Goal: Book appointment/travel/reservation

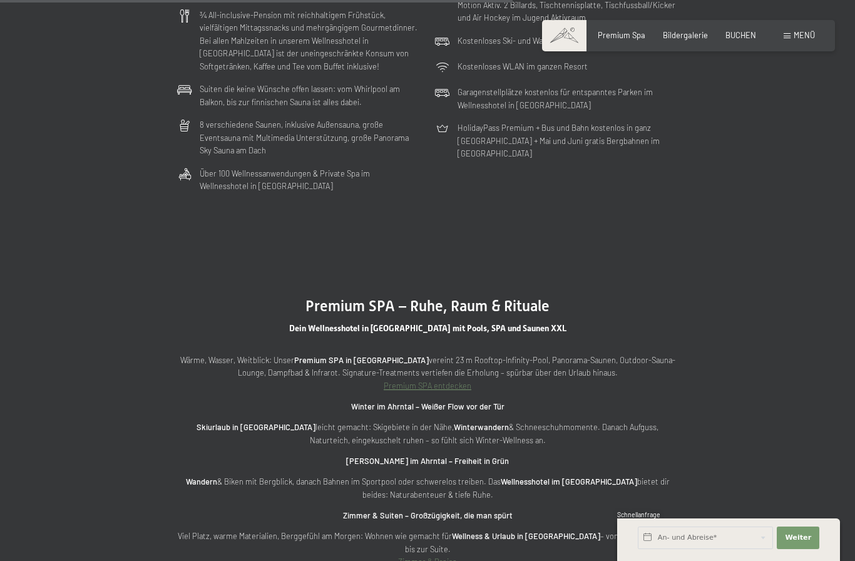
scroll to position [3312, 0]
click at [751, 32] on span "BUCHEN" at bounding box center [740, 35] width 31 height 10
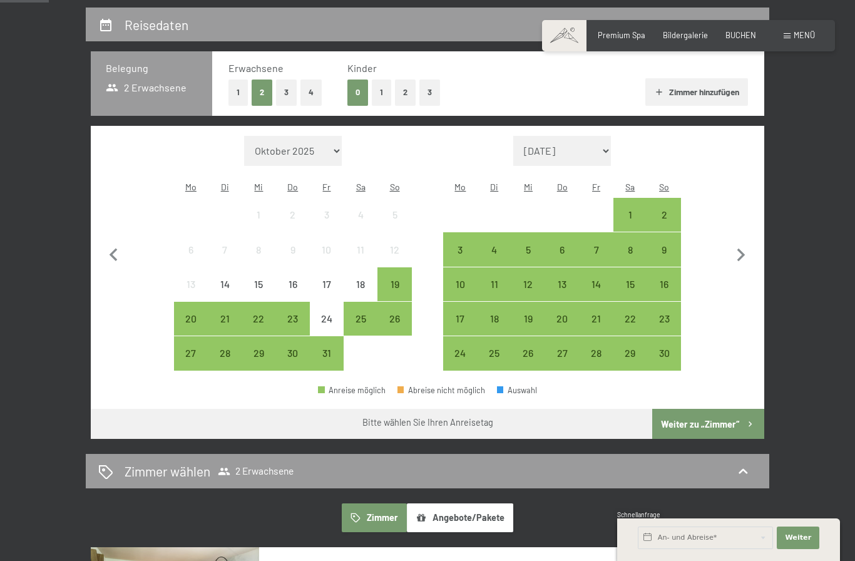
scroll to position [242, 0]
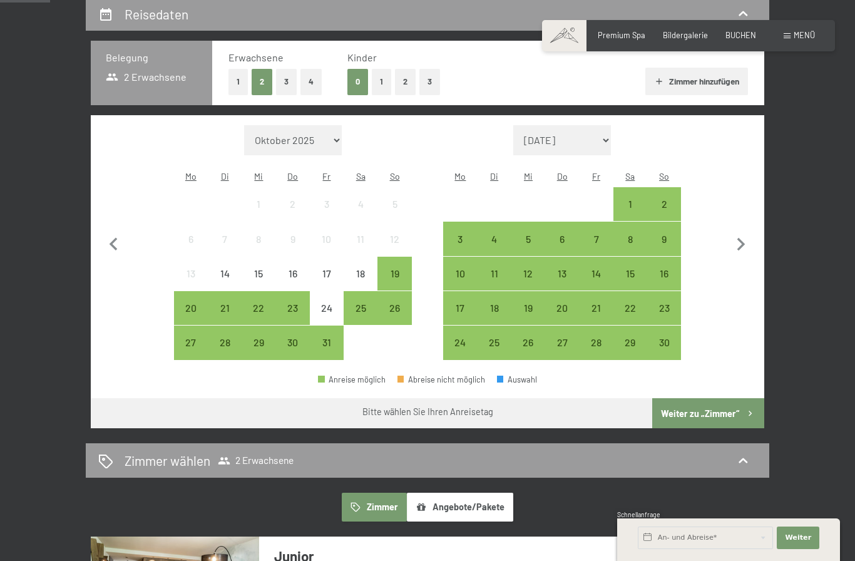
click at [332, 305] on div "24" at bounding box center [326, 318] width 31 height 31
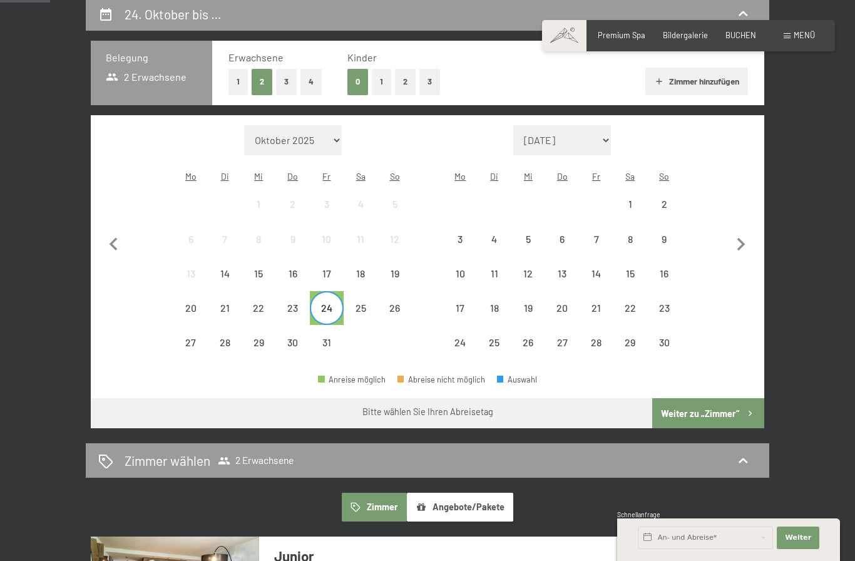
click at [228, 343] on div "28" at bounding box center [224, 352] width 31 height 31
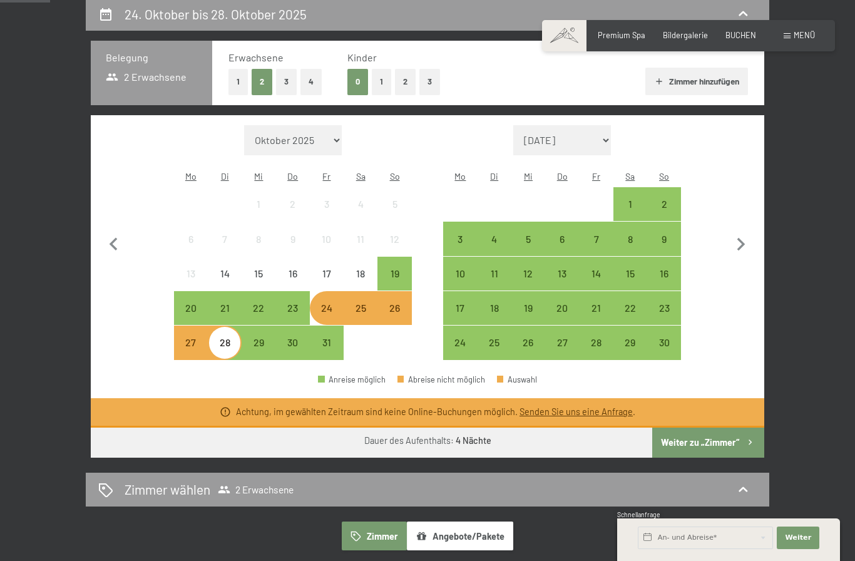
click at [731, 439] on button "Weiter zu „Zimmer“" at bounding box center [708, 442] width 112 height 30
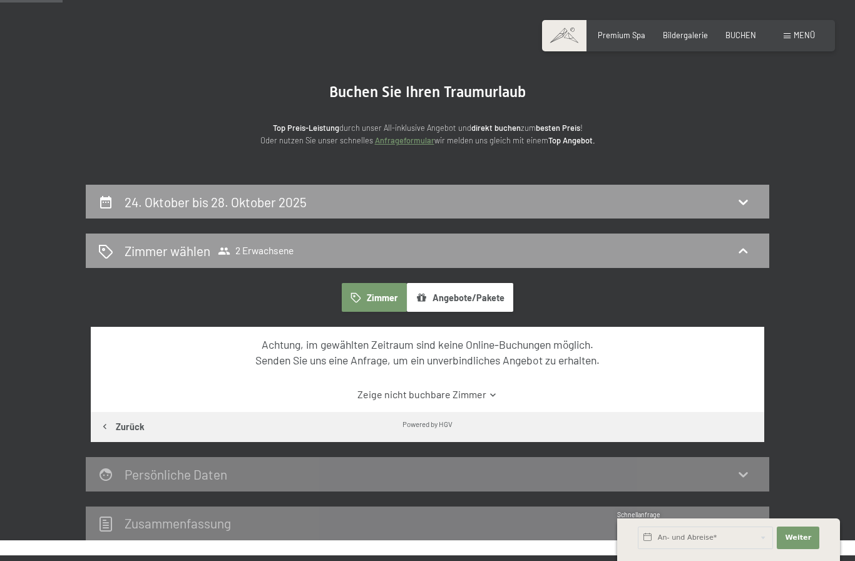
scroll to position [53, 0]
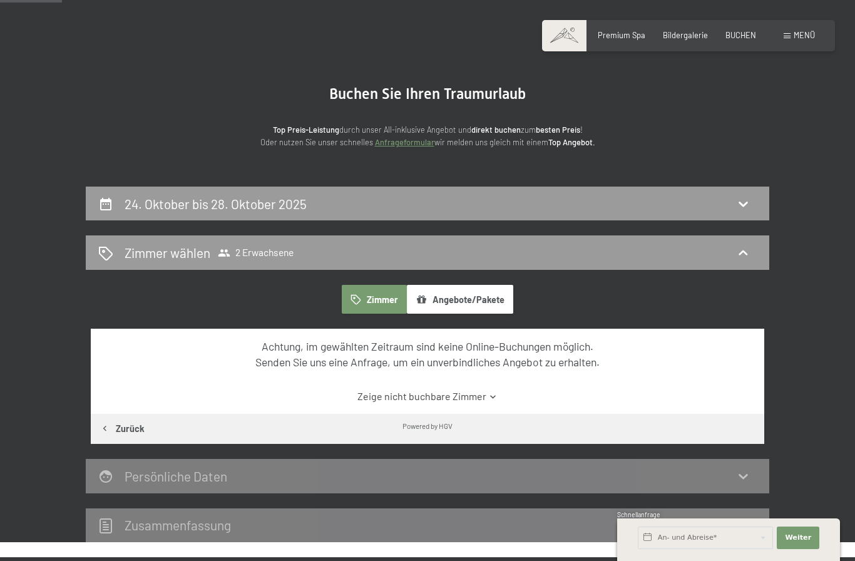
click at [784, 223] on div "24. Oktober bis 28. Oktober 2025 Zimmer wählen 2 Erwachsene Zimmer Angebote/Pak…" at bounding box center [427, 364] width 758 height 356
click at [539, 216] on div "24. Oktober bis 28. Oktober 2025" at bounding box center [427, 203] width 683 height 34
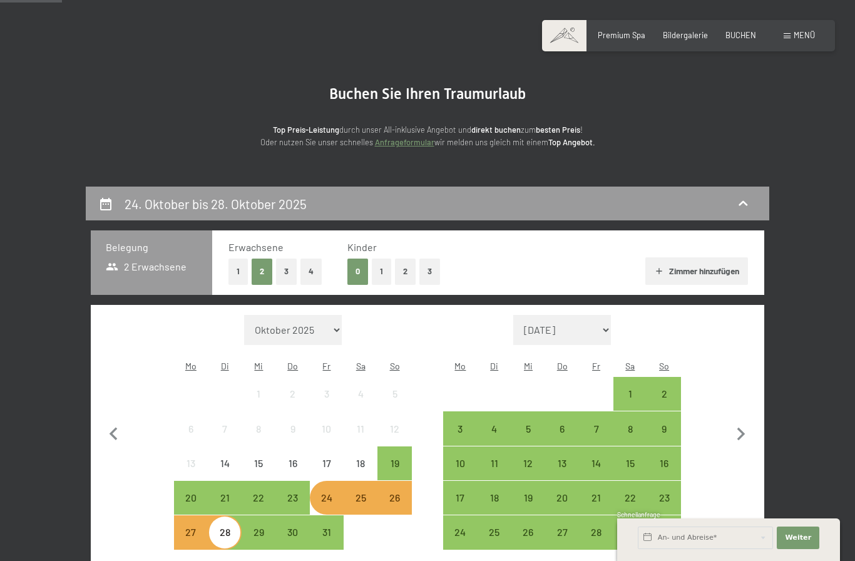
scroll to position [238, 0]
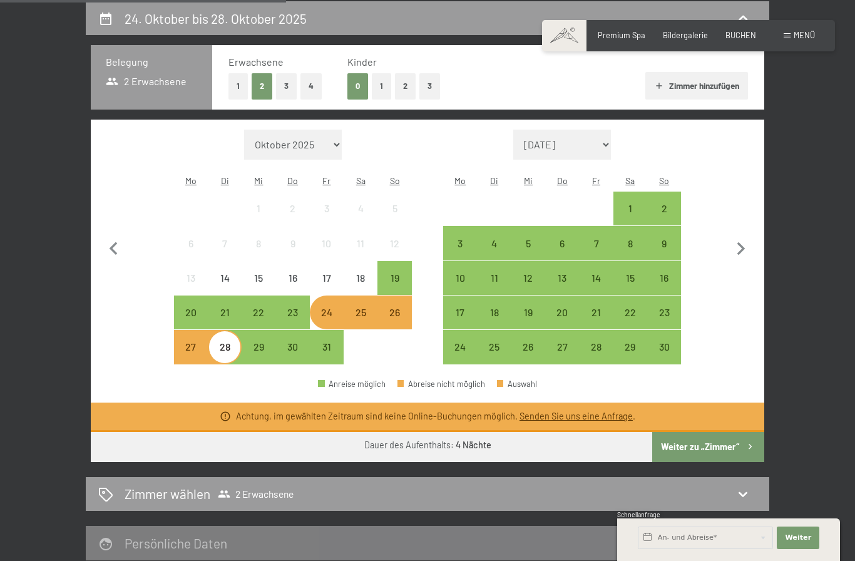
click at [366, 307] on div "25" at bounding box center [360, 322] width 31 height 31
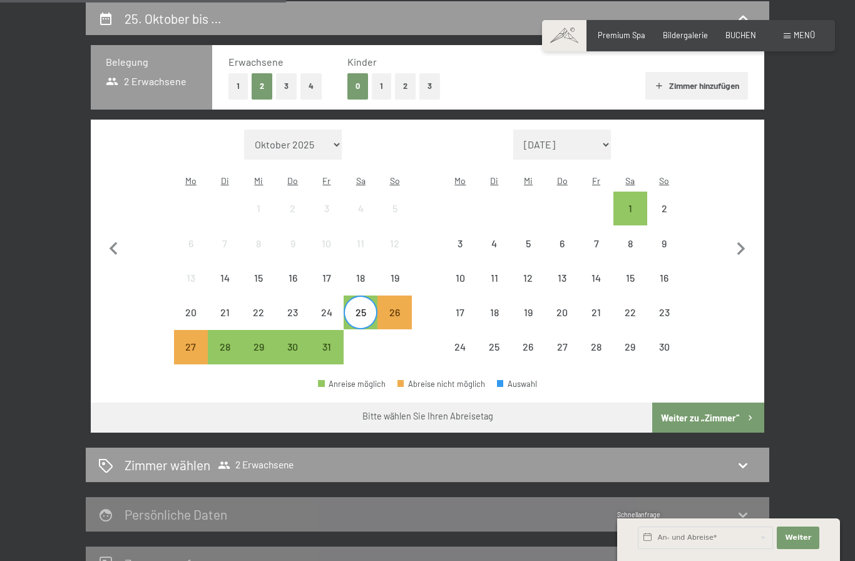
click at [226, 345] on div "28" at bounding box center [224, 357] width 31 height 31
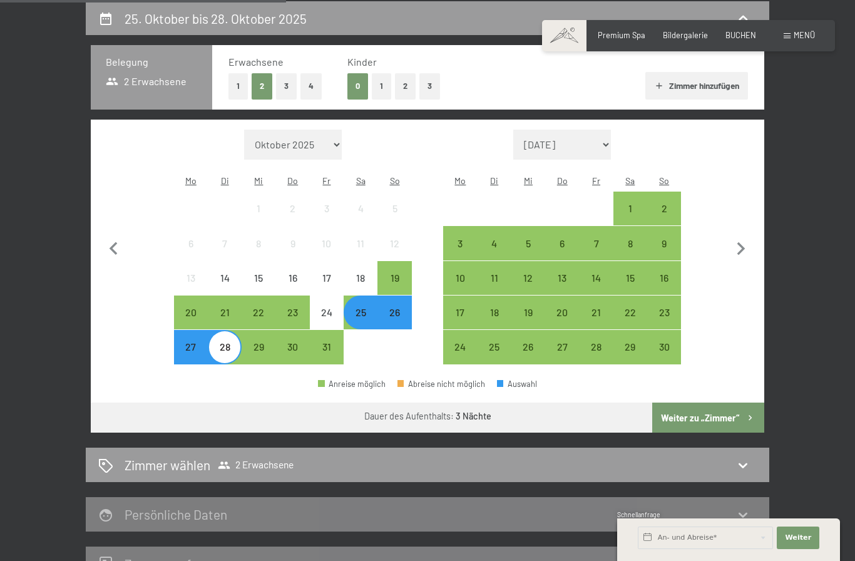
click at [716, 419] on button "Weiter zu „Zimmer“" at bounding box center [708, 417] width 112 height 30
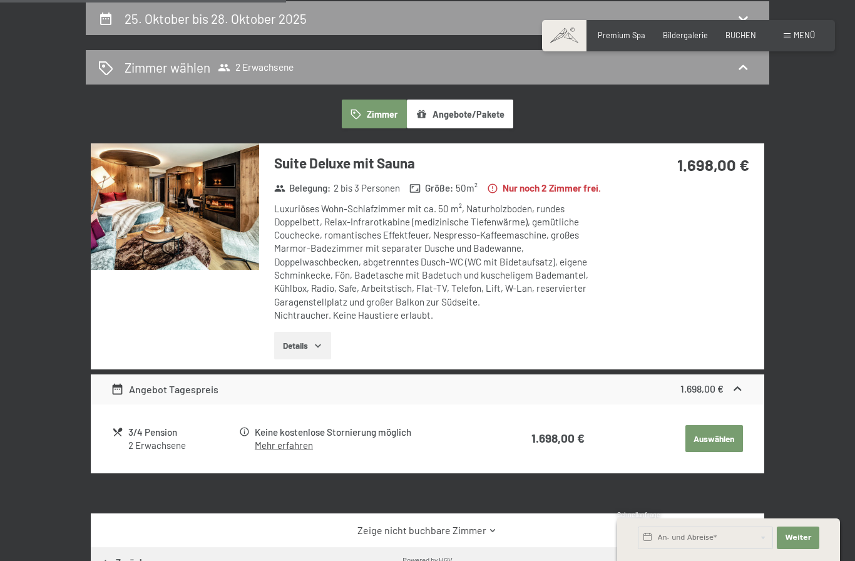
click at [323, 359] on button "Details" at bounding box center [302, 346] width 57 height 28
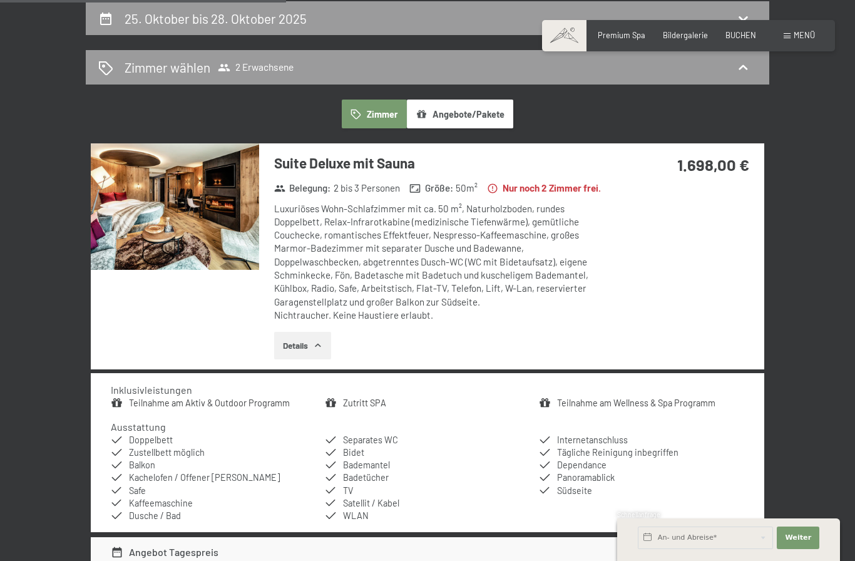
click at [200, 185] on img at bounding box center [175, 206] width 168 height 126
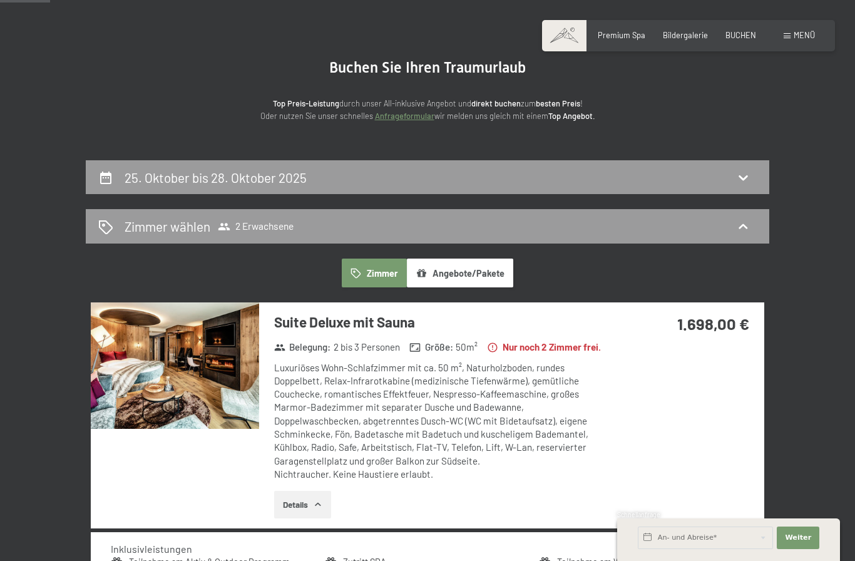
scroll to position [0, 0]
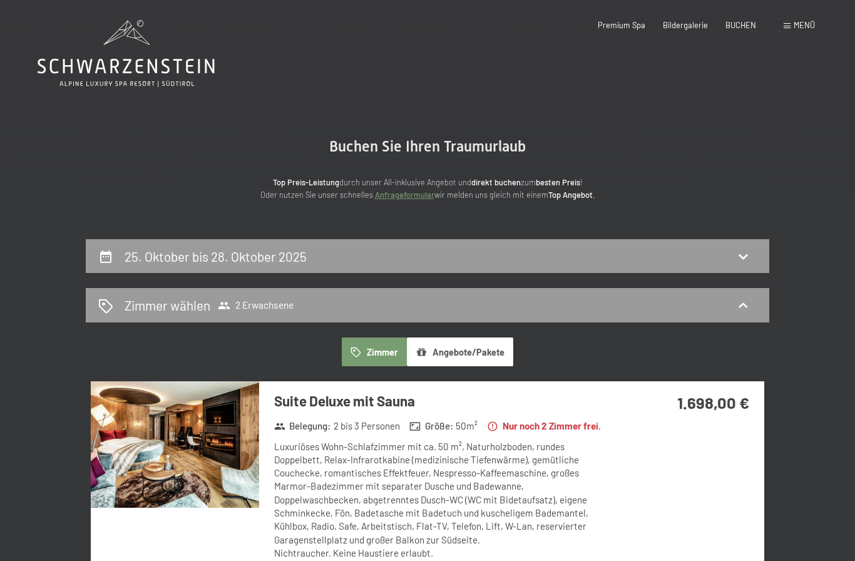
click at [634, 25] on span "Premium Spa" at bounding box center [621, 25] width 48 height 10
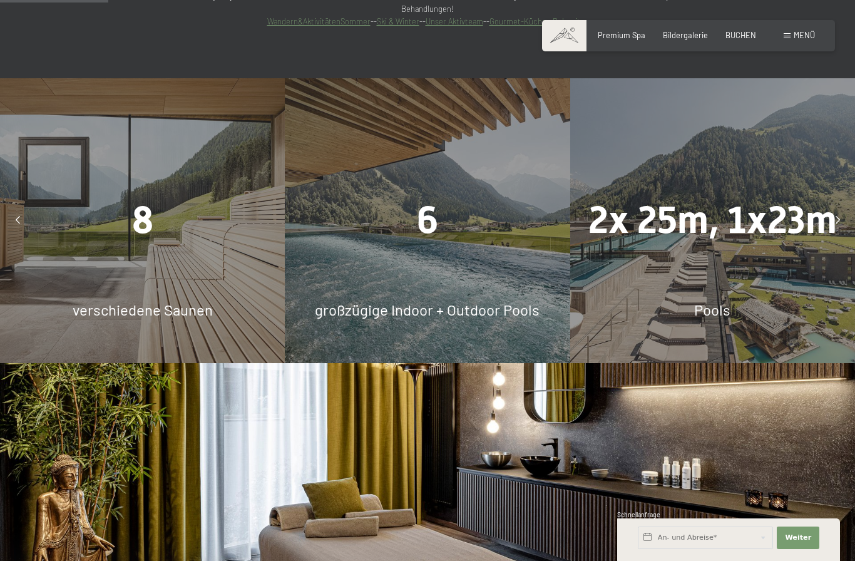
scroll to position [975, 0]
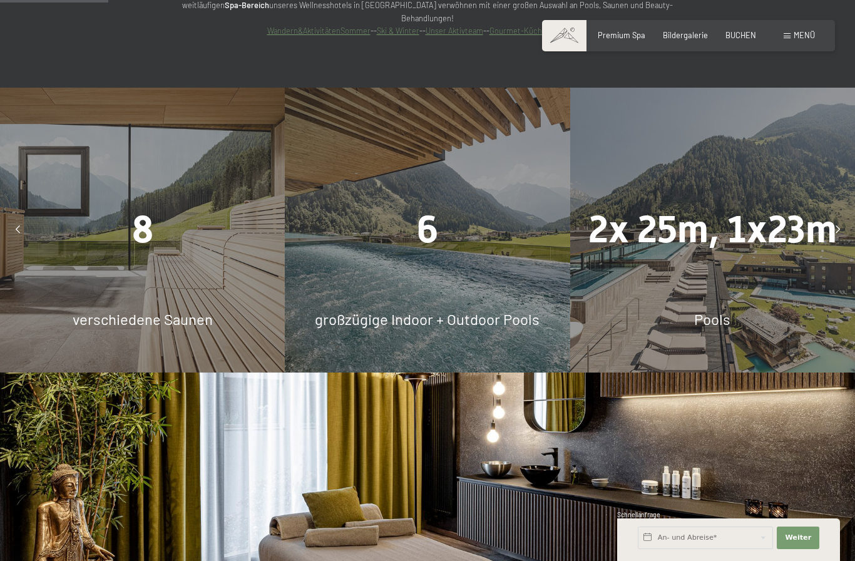
click at [495, 298] on div "6 großzügige Indoor + Outdoor Pools" at bounding box center [427, 230] width 285 height 285
click at [463, 277] on div "6 großzügige Indoor + Outdoor Pools" at bounding box center [427, 230] width 285 height 285
click at [484, 268] on div "6 großzügige Indoor + Outdoor Pools" at bounding box center [427, 230] width 285 height 285
click at [484, 276] on div "6 großzügige Indoor + Outdoor Pools" at bounding box center [427, 230] width 285 height 285
click at [200, 293] on div "8 verschiedene Saunen" at bounding box center [142, 230] width 285 height 285
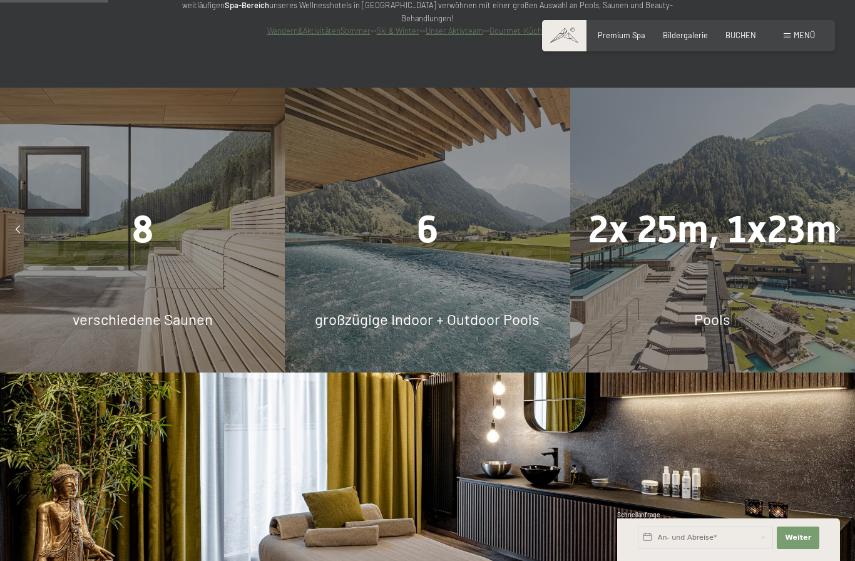
click at [765, 283] on div "2x 25m, 1x23m Pools" at bounding box center [712, 230] width 285 height 285
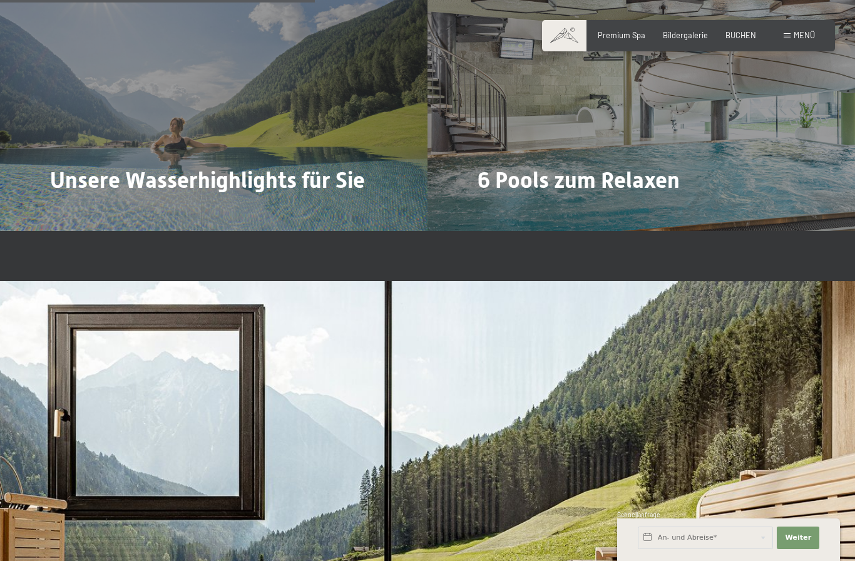
scroll to position [2838, 0]
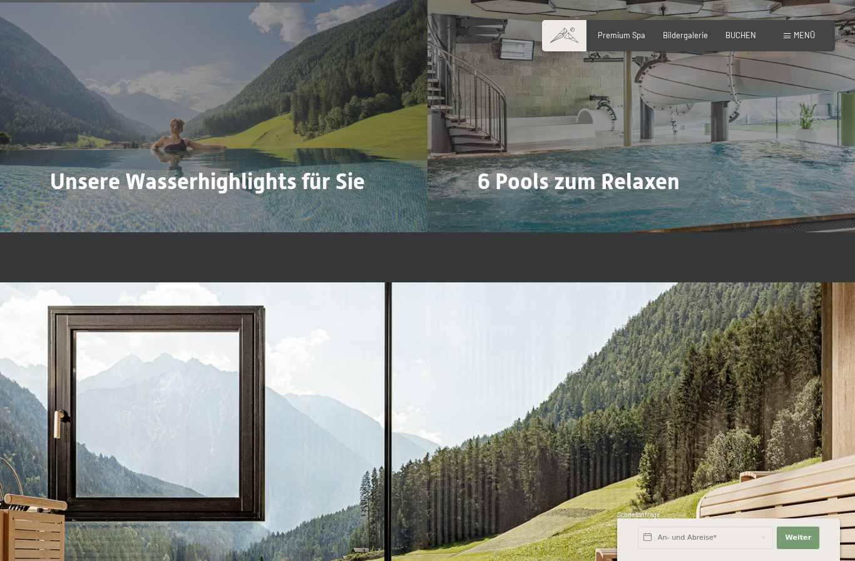
click at [720, 141] on div "6 Pools zum Relaxen Mehr dazu" at bounding box center [640, 72] width 427 height 320
click at [494, 210] on span "Mehr dazu" at bounding box center [503, 215] width 42 height 11
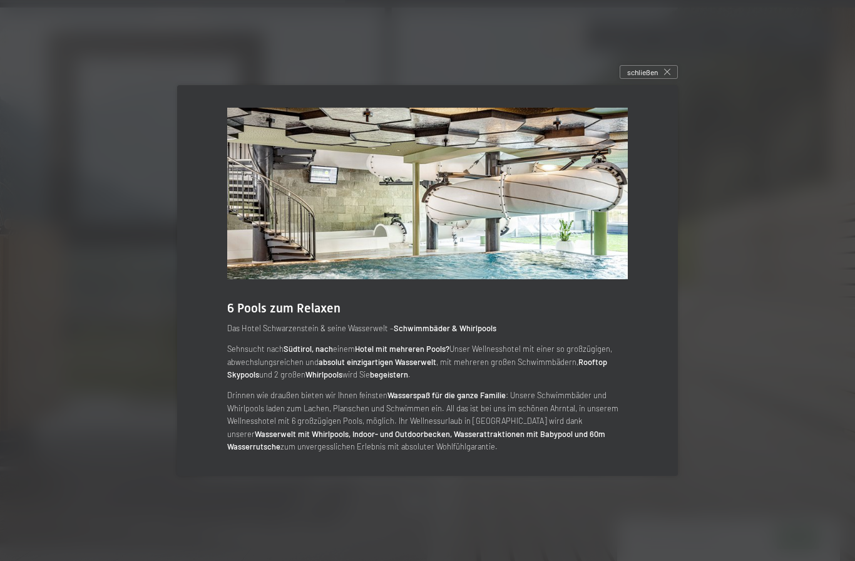
scroll to position [3095, 0]
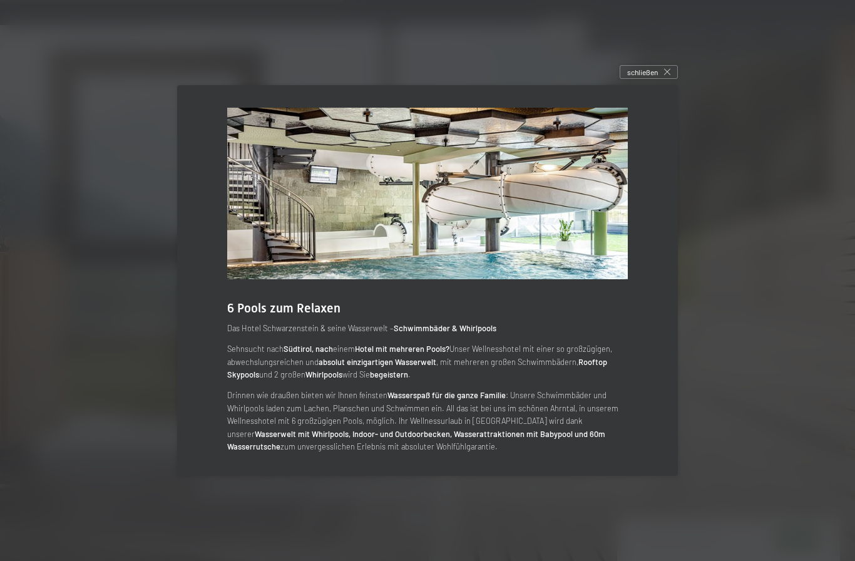
click at [666, 75] on icon at bounding box center [667, 72] width 6 height 6
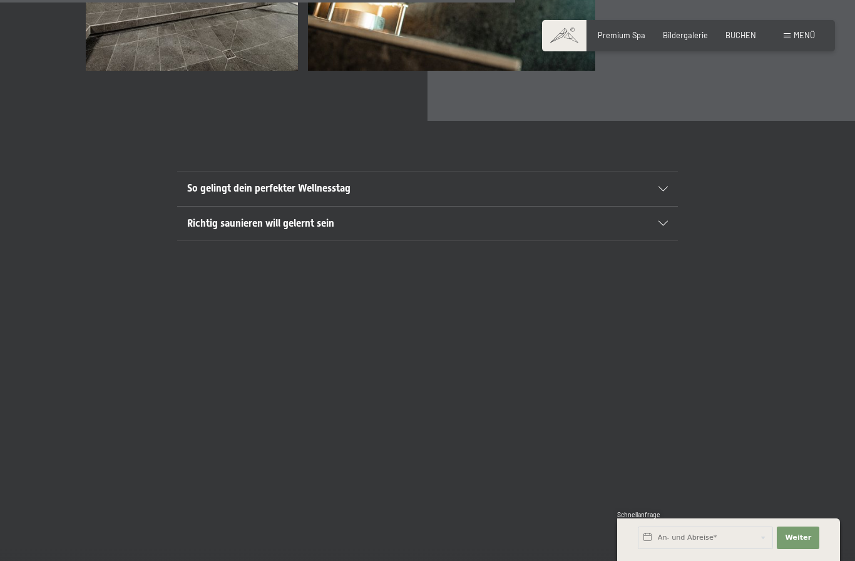
scroll to position [4067, 0]
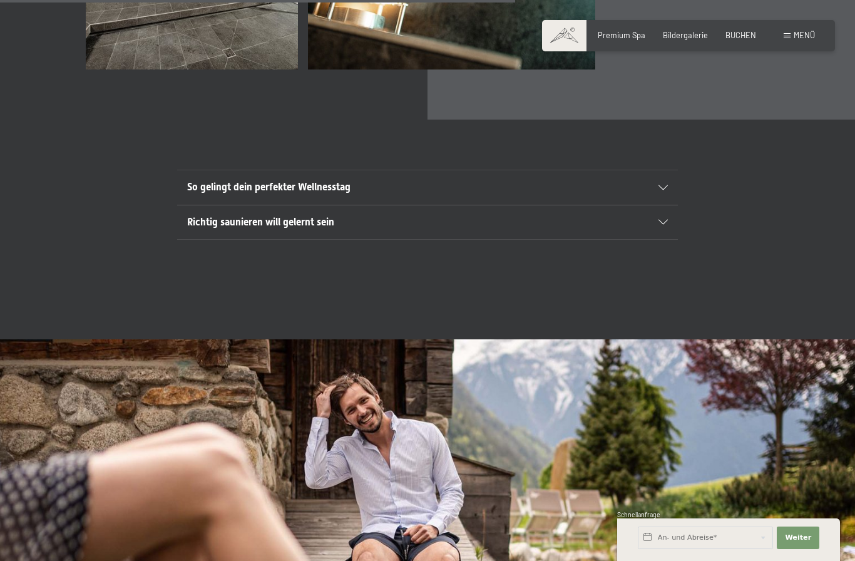
click at [649, 239] on div "Richtig saunieren will gelernt sein" at bounding box center [427, 222] width 480 height 34
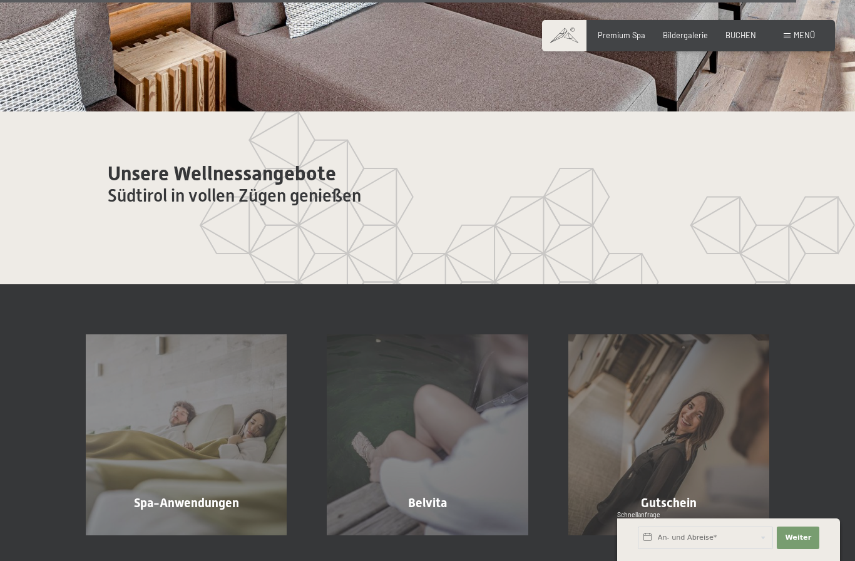
scroll to position [6500, 0]
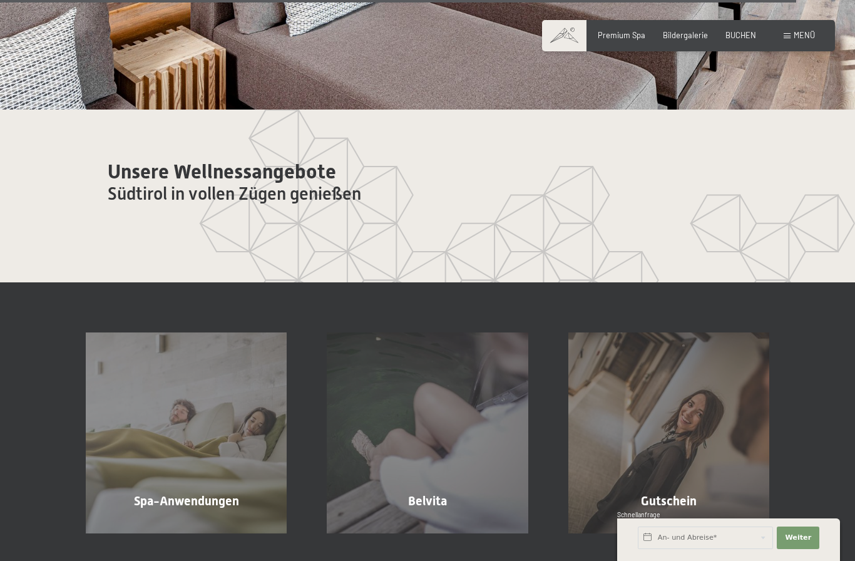
click at [799, 40] on div "Menü" at bounding box center [798, 35] width 31 height 11
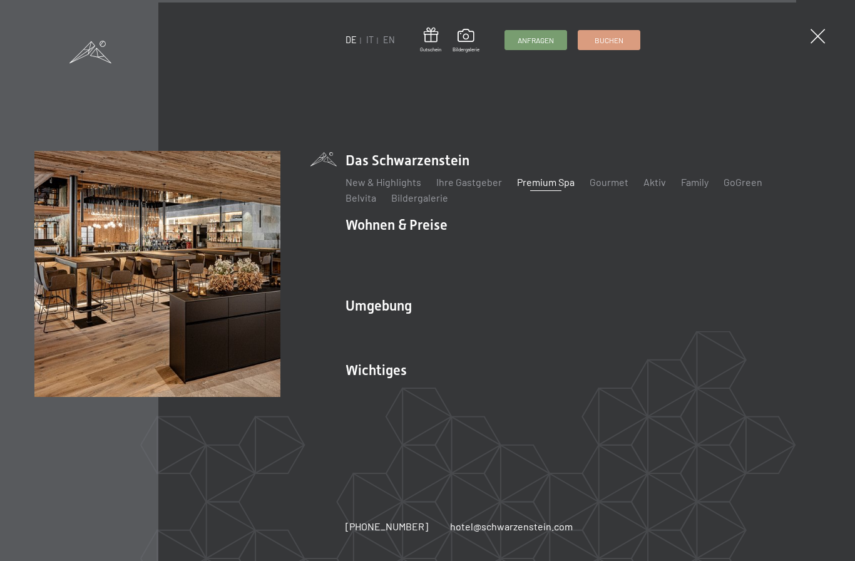
click at [694, 188] on link "Family" at bounding box center [695, 182] width 28 height 12
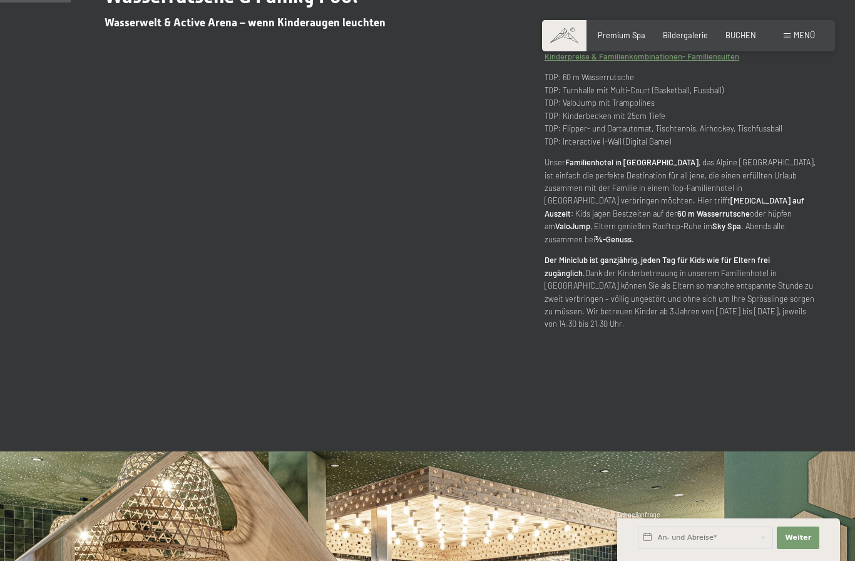
scroll to position [649, 0]
